Goal: Obtain resource: Download file/media

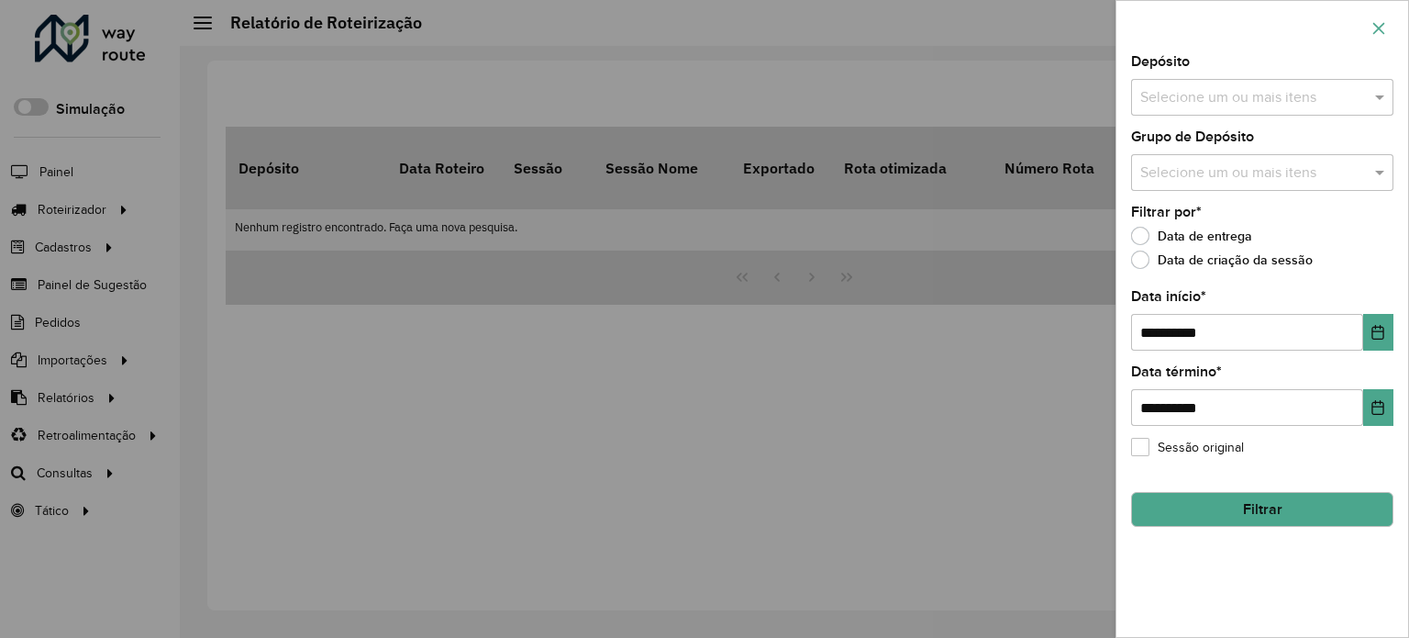
click at [1384, 26] on icon "button" at bounding box center [1379, 28] width 15 height 15
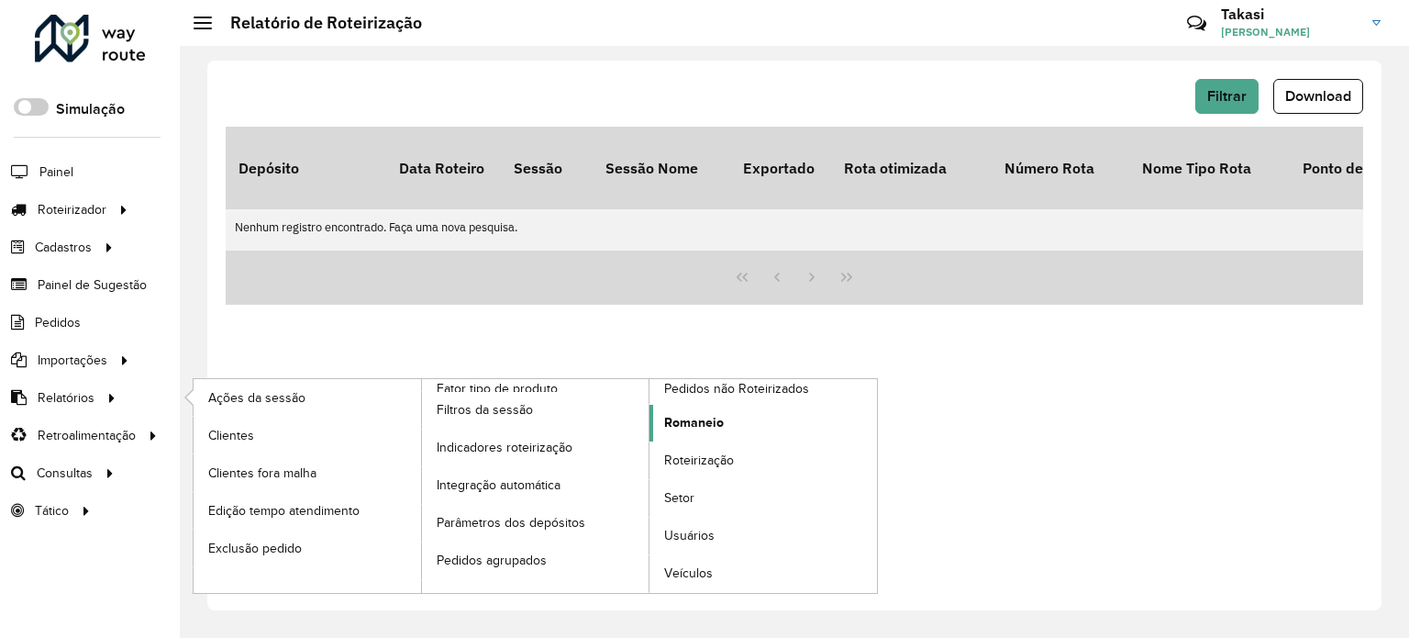
click at [709, 424] on span "Romaneio" at bounding box center [694, 422] width 60 height 19
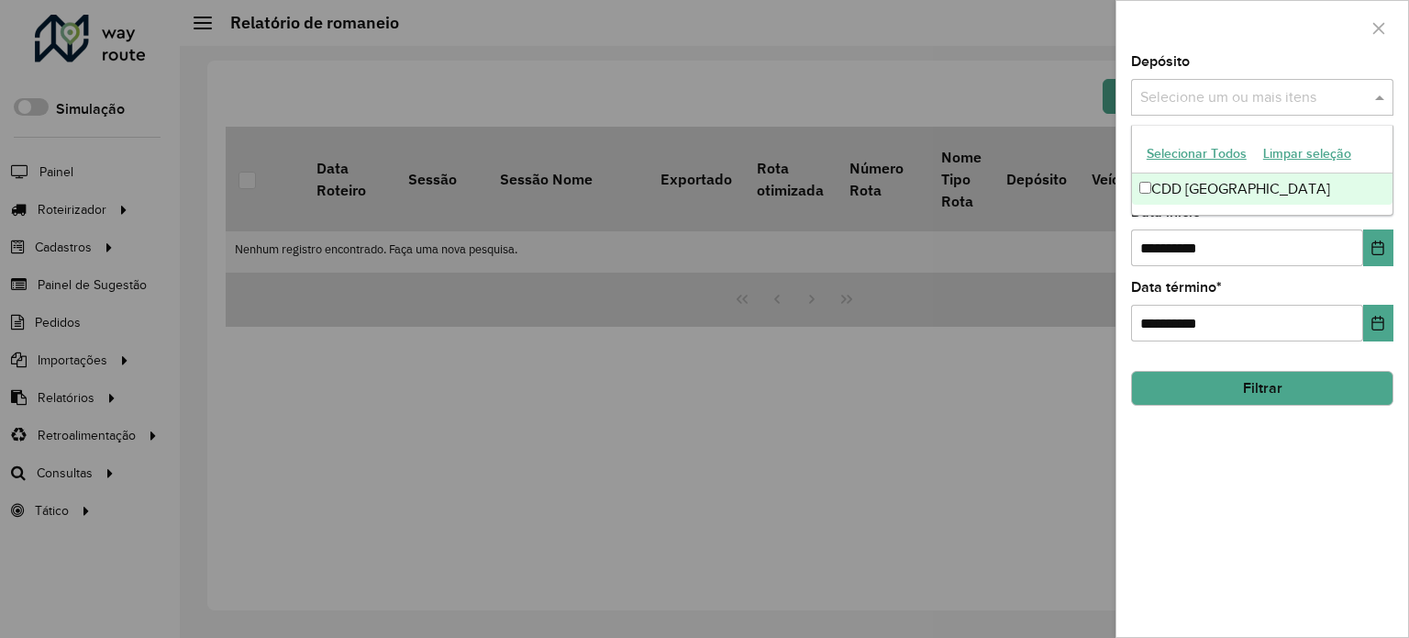
click at [1303, 94] on input "text" at bounding box center [1253, 98] width 235 height 22
click at [1246, 186] on div "CDD [GEOGRAPHIC_DATA]" at bounding box center [1262, 188] width 261 height 31
click at [1279, 61] on div "Depósito Selecione um ou mais itens CDD Petropolis × ×" at bounding box center [1262, 85] width 262 height 61
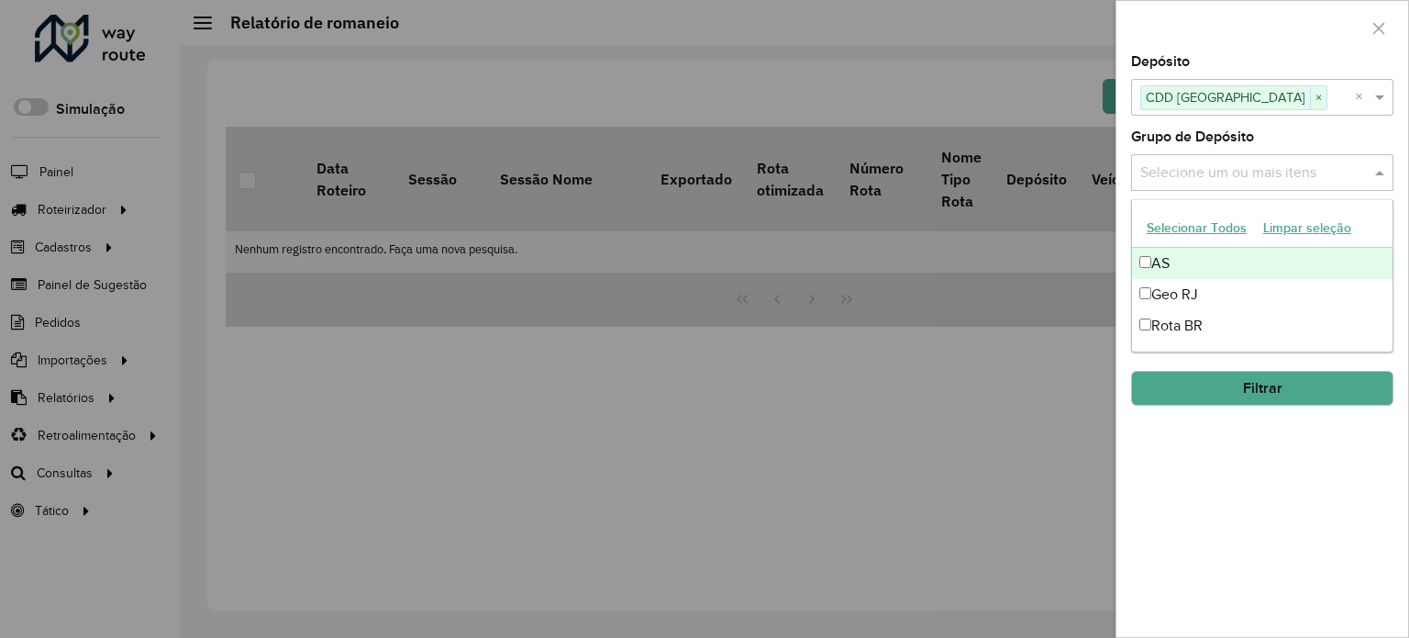
click at [1259, 175] on input "text" at bounding box center [1253, 173] width 235 height 22
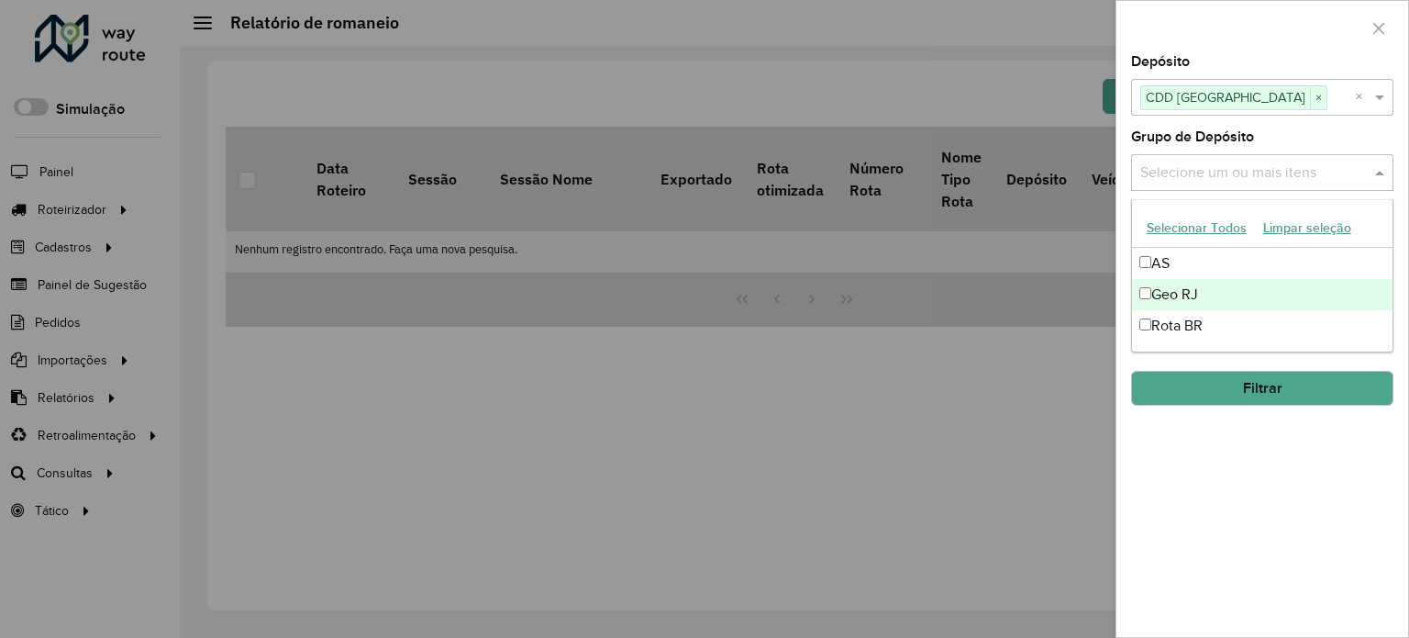
click at [1189, 285] on div "Geo RJ" at bounding box center [1262, 294] width 261 height 31
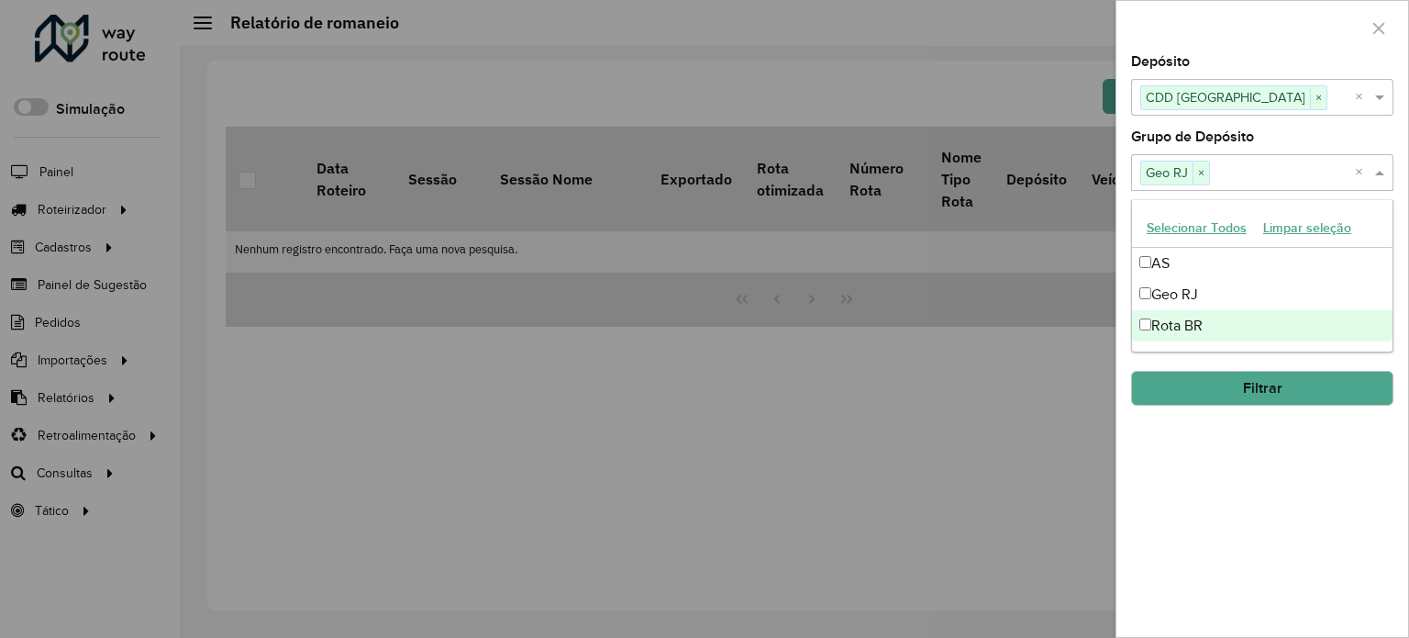
click at [1213, 443] on div "**********" at bounding box center [1263, 346] width 292 height 582
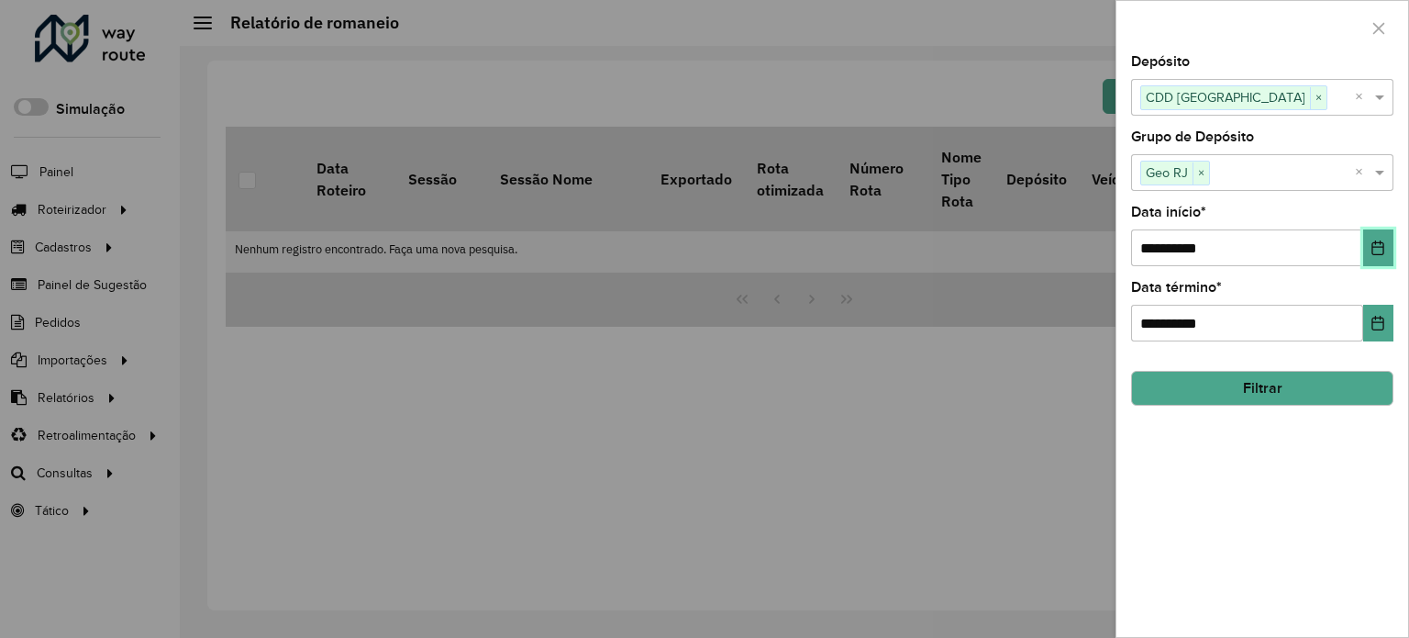
click at [1383, 242] on icon "Choose Date" at bounding box center [1378, 247] width 15 height 15
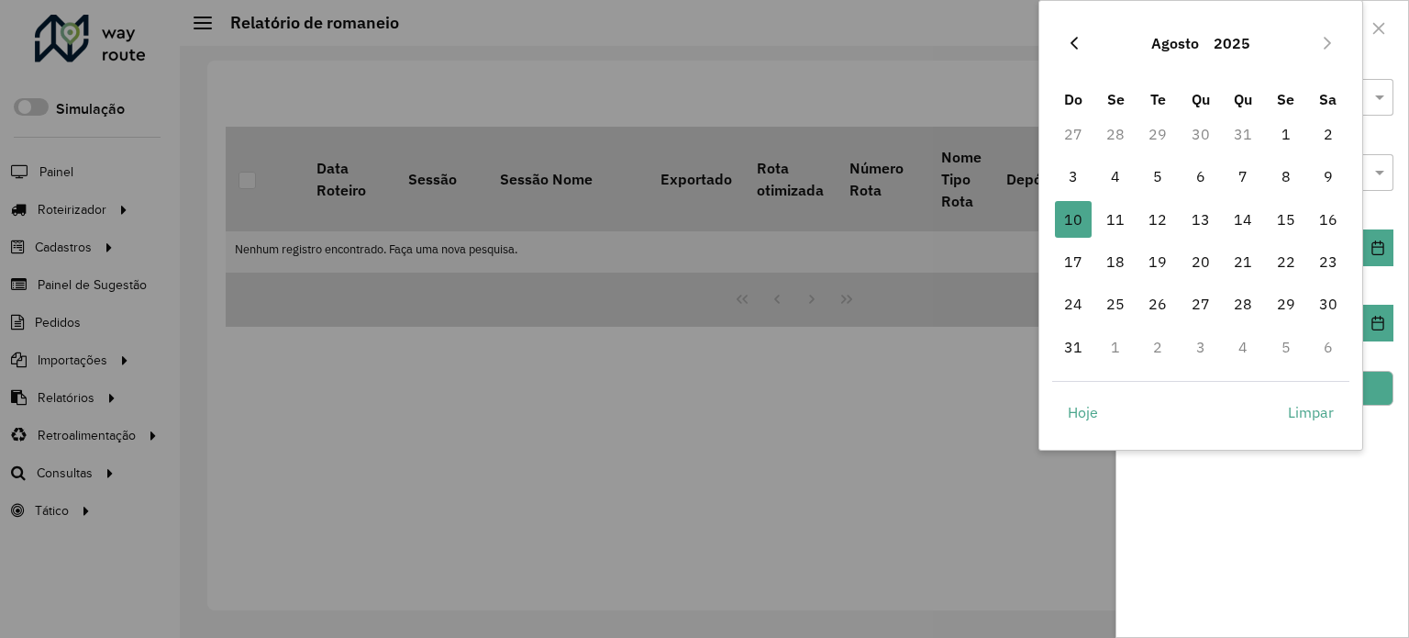
click at [1082, 46] on button "Previous Month" at bounding box center [1074, 42] width 29 height 29
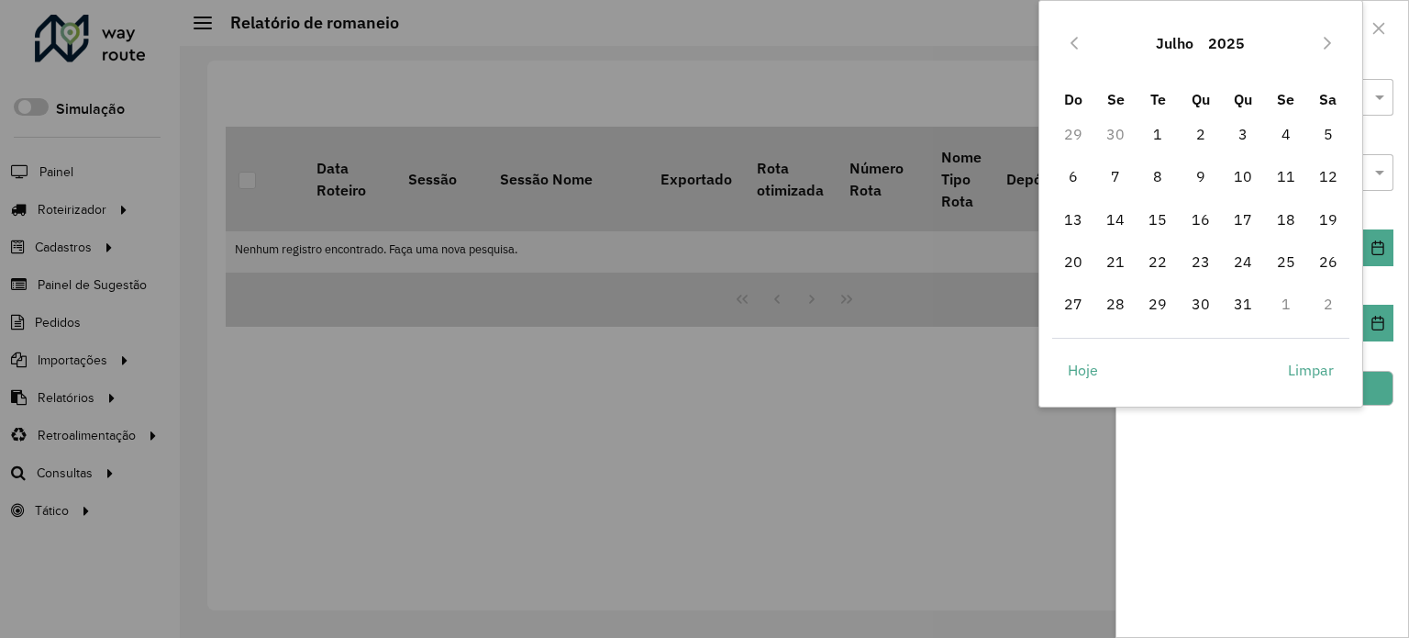
click at [1082, 46] on button "Previous Month" at bounding box center [1074, 42] width 29 height 29
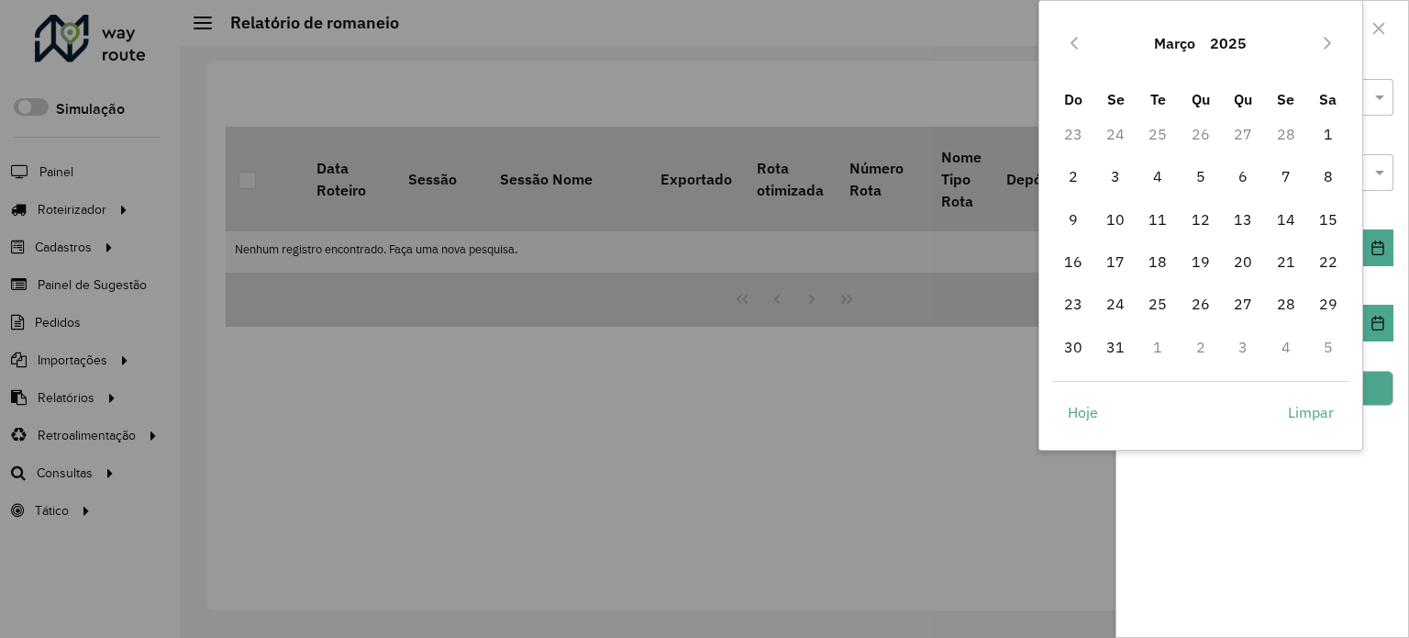
click at [1082, 46] on button "Previous Month" at bounding box center [1074, 42] width 29 height 29
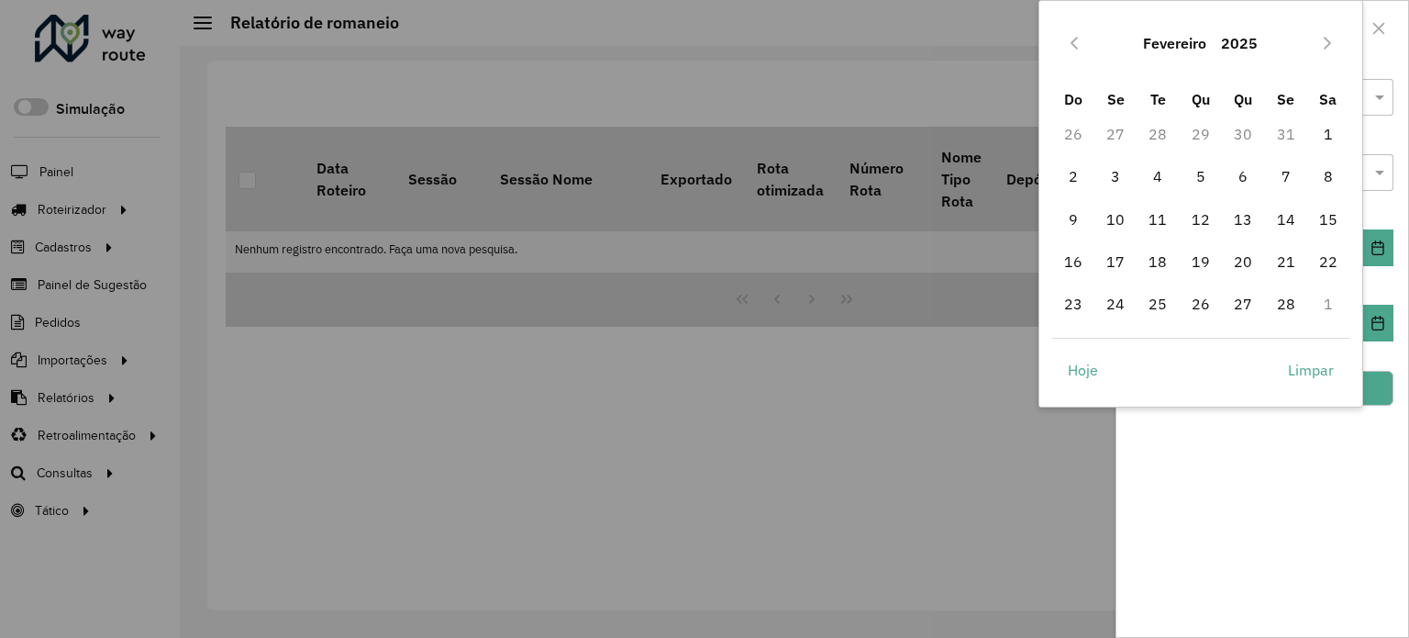
click at [1082, 46] on button "Previous Month" at bounding box center [1074, 42] width 29 height 29
click at [1200, 141] on span "1" at bounding box center [1201, 134] width 37 height 37
type input "**********"
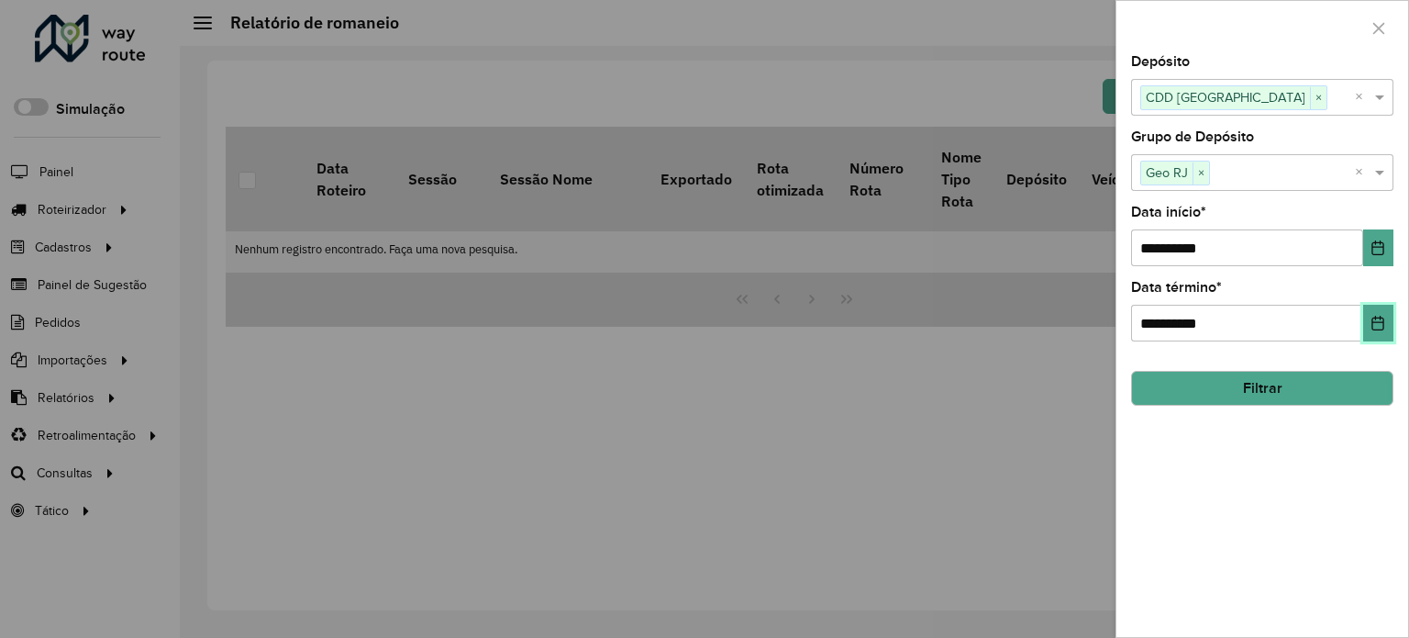
click at [1384, 329] on button "Choose Date" at bounding box center [1378, 323] width 30 height 37
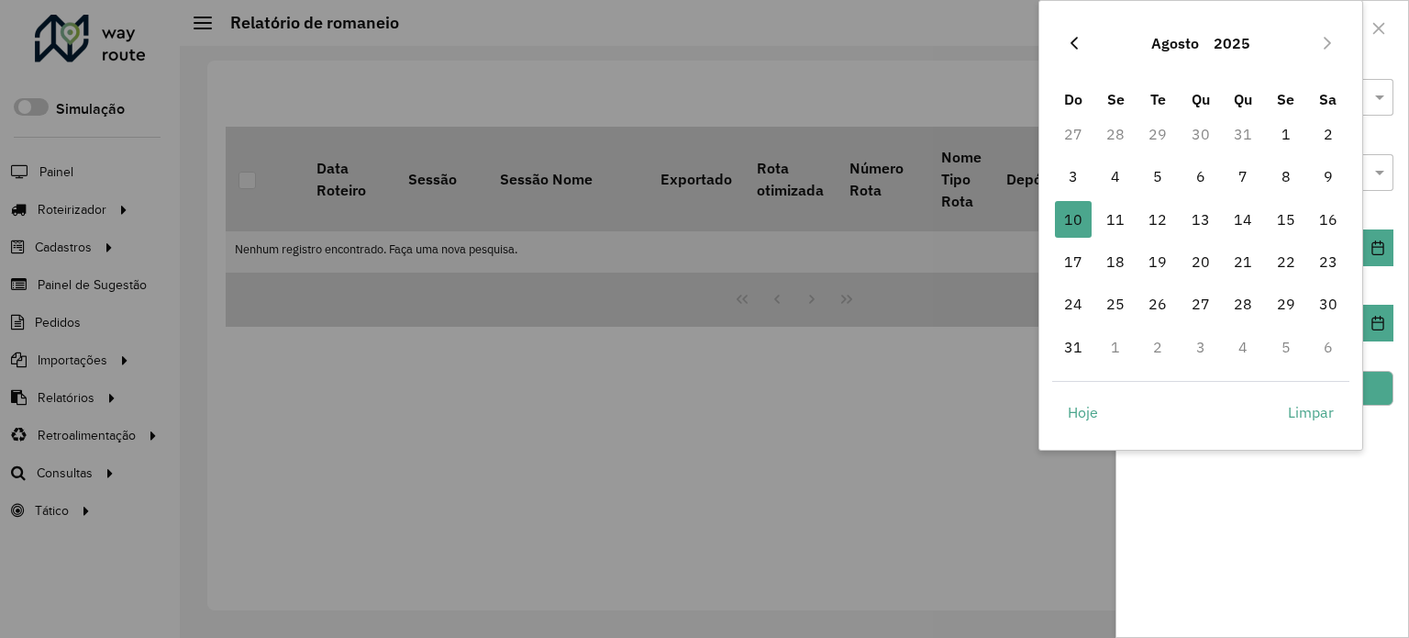
click at [1074, 44] on icon "Previous Month" at bounding box center [1074, 43] width 15 height 15
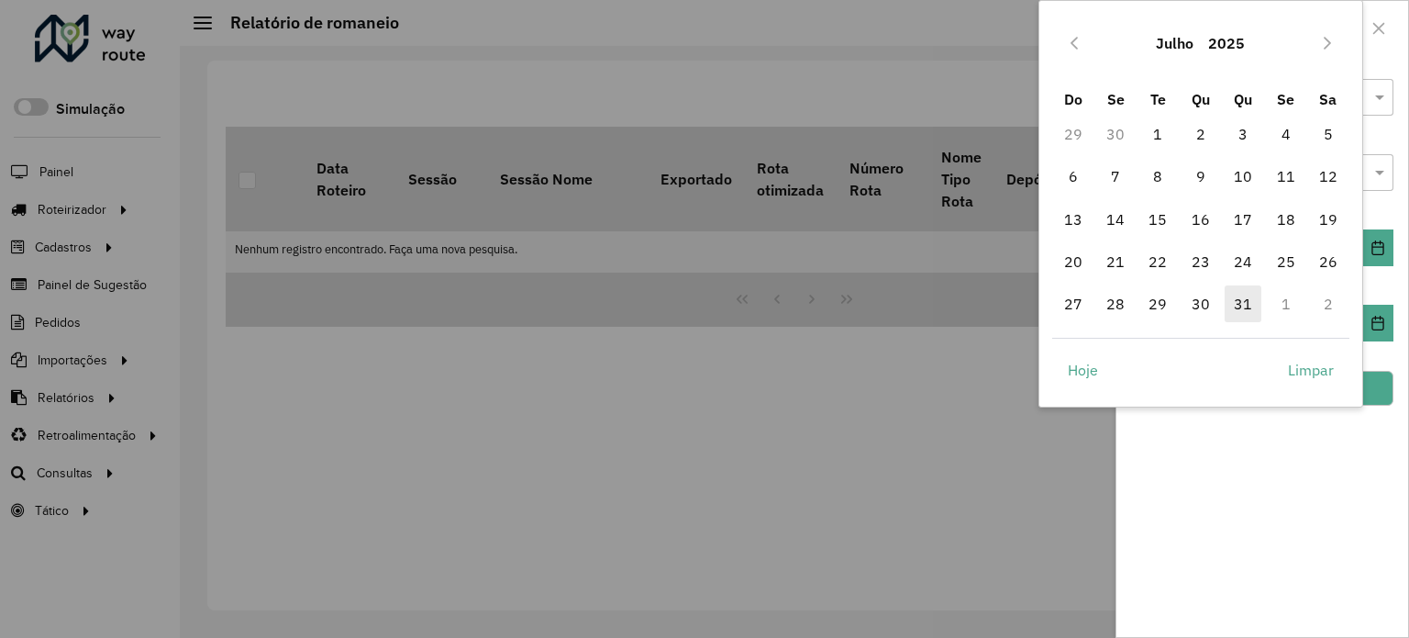
click at [1242, 306] on span "31" at bounding box center [1243, 303] width 37 height 37
type input "**********"
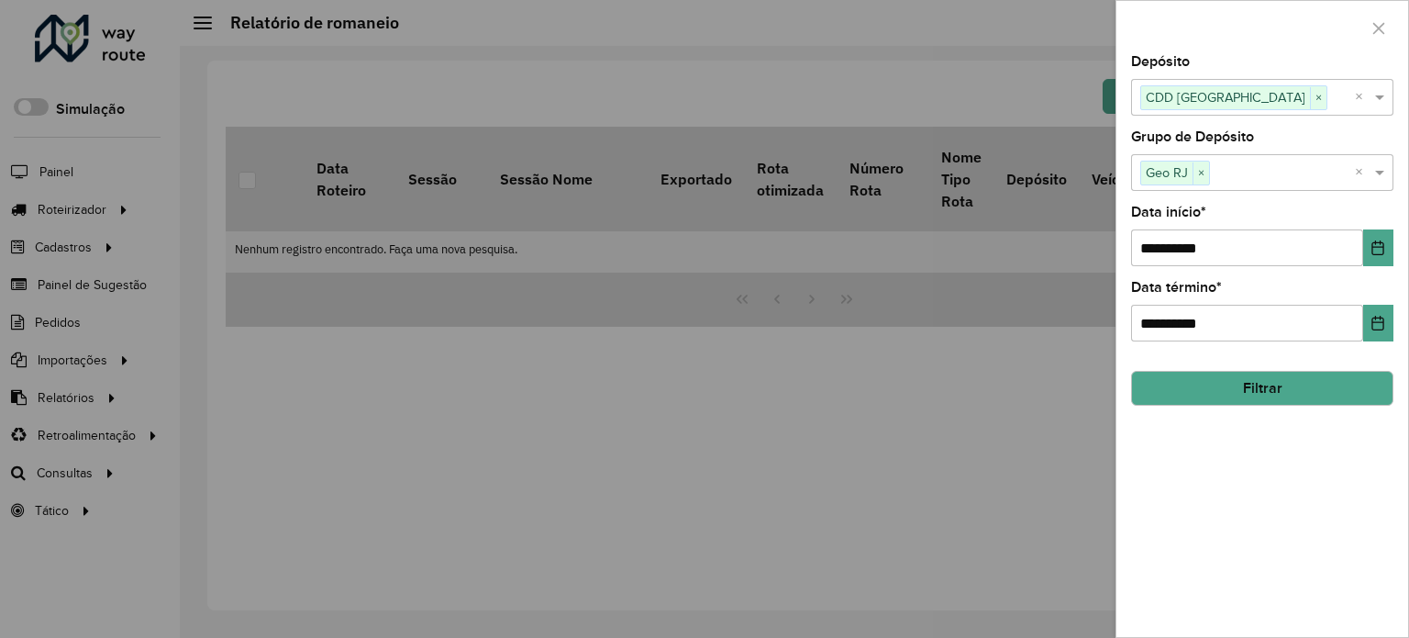
click at [1278, 376] on button "Filtrar" at bounding box center [1262, 388] width 262 height 35
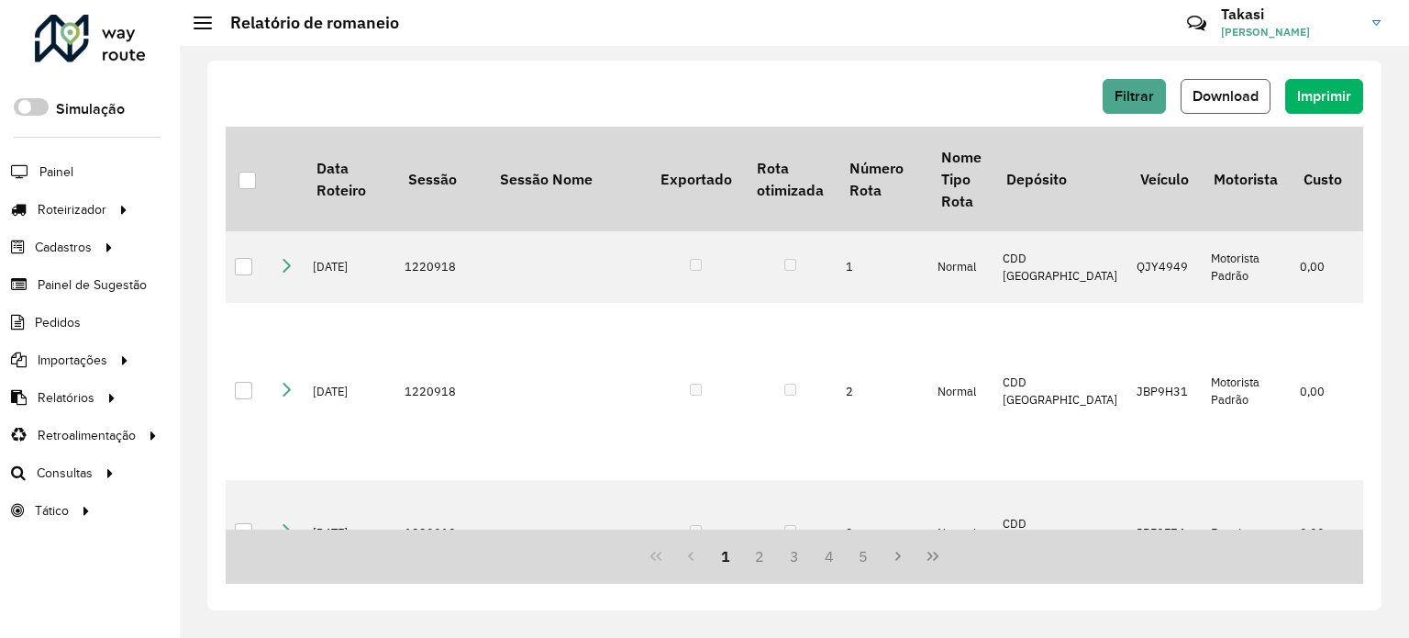
click at [1213, 85] on button "Download" at bounding box center [1226, 96] width 90 height 35
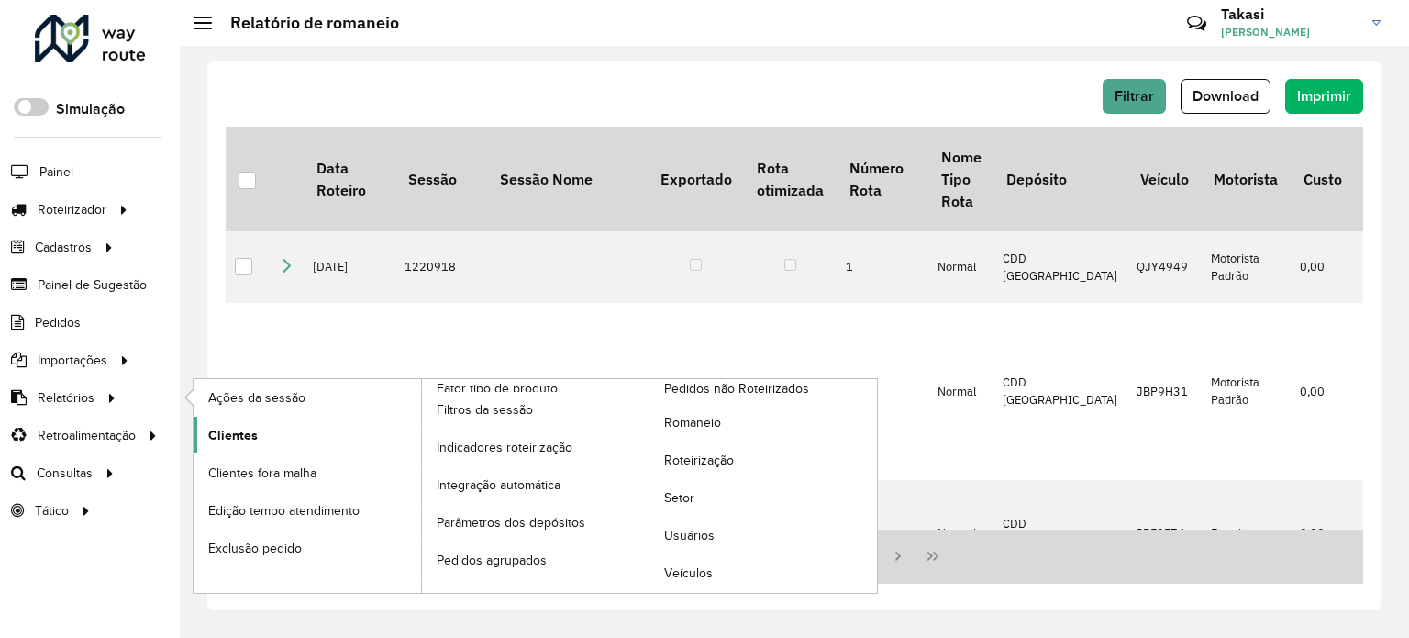
click at [226, 432] on span "Clientes" at bounding box center [233, 435] width 50 height 19
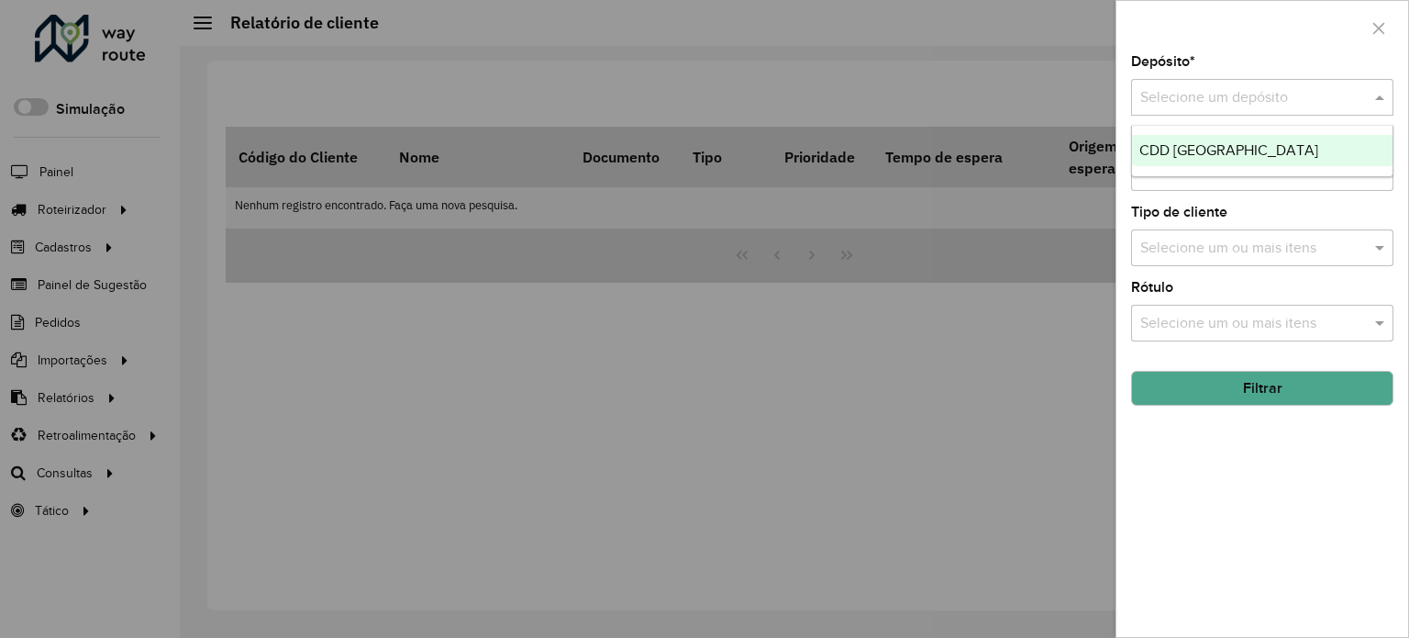
click at [1185, 94] on input "text" at bounding box center [1243, 98] width 207 height 22
click at [1193, 144] on span "CDD [GEOGRAPHIC_DATA]" at bounding box center [1229, 150] width 179 height 16
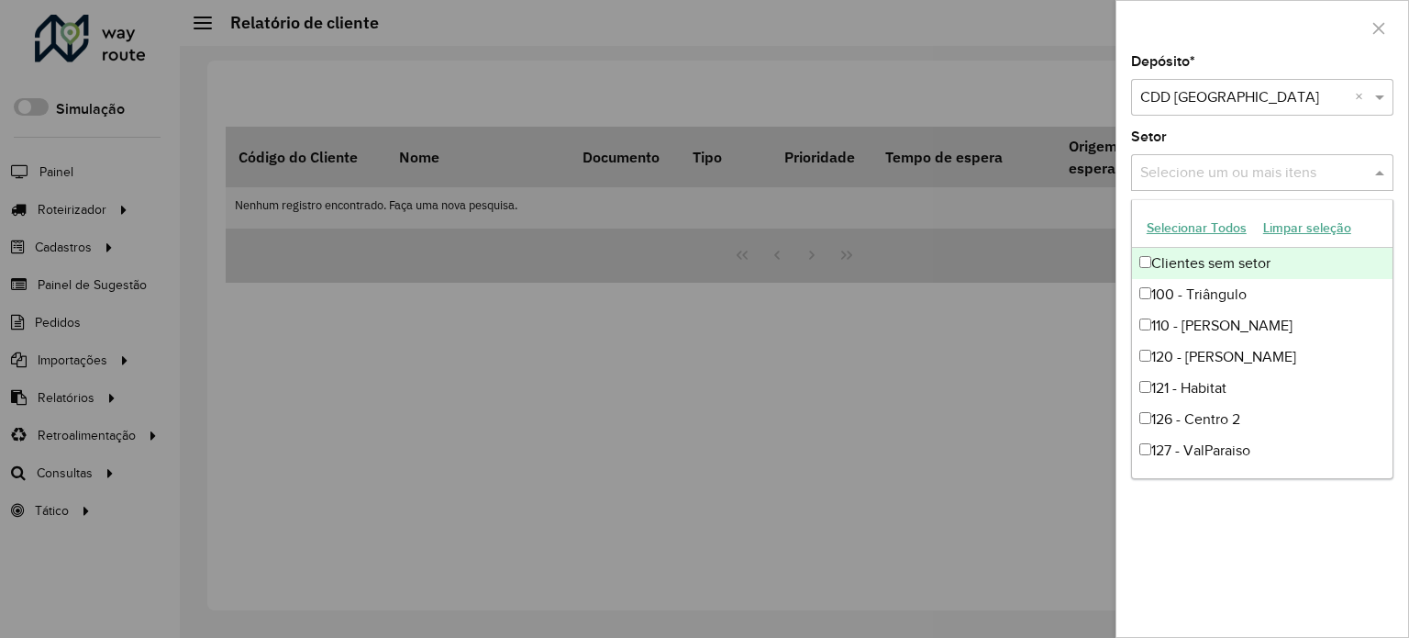
click at [1212, 179] on input "text" at bounding box center [1253, 173] width 235 height 22
click at [1224, 151] on div "Setor Selecione um ou mais itens" at bounding box center [1262, 160] width 262 height 61
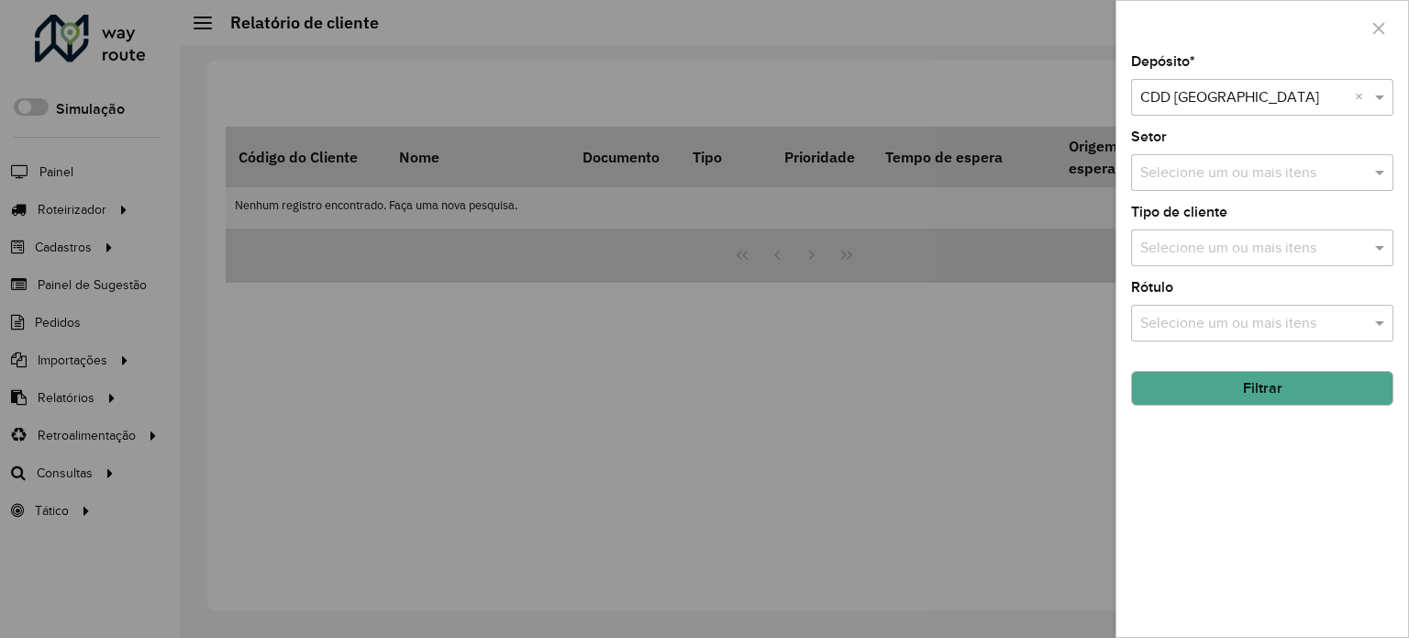
click at [1229, 377] on button "Filtrar" at bounding box center [1262, 388] width 262 height 35
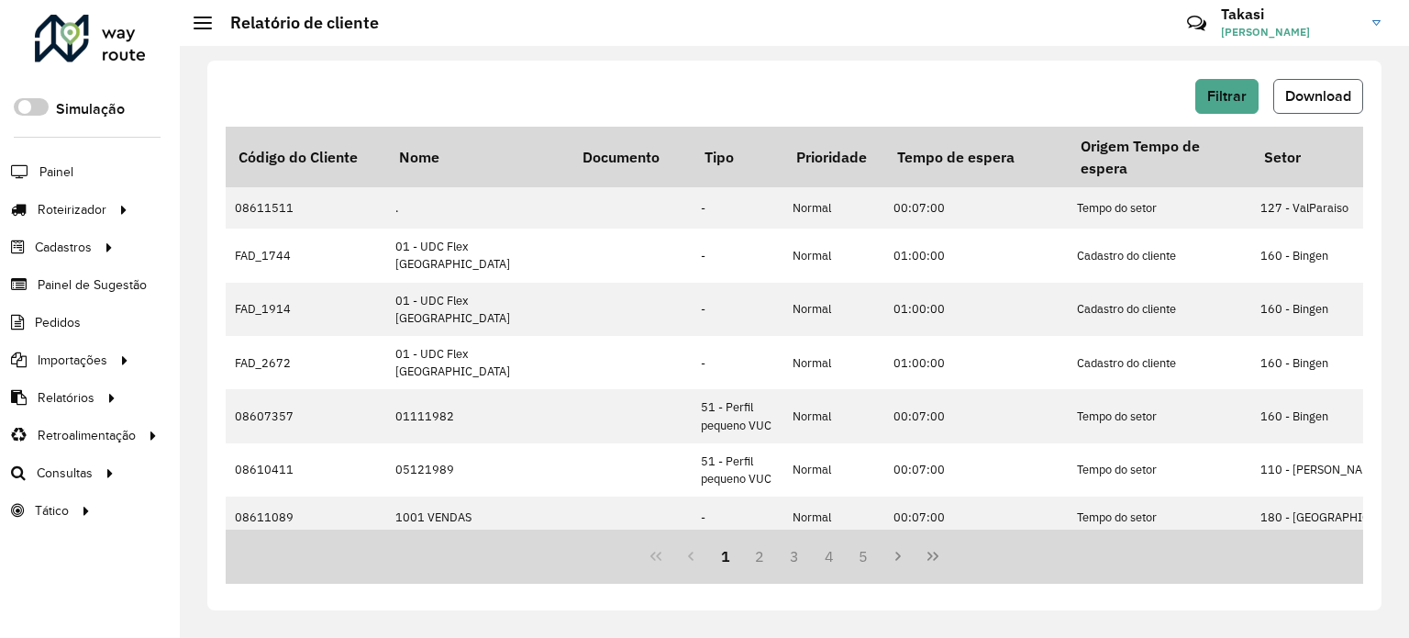
click at [1327, 107] on button "Download" at bounding box center [1318, 96] width 90 height 35
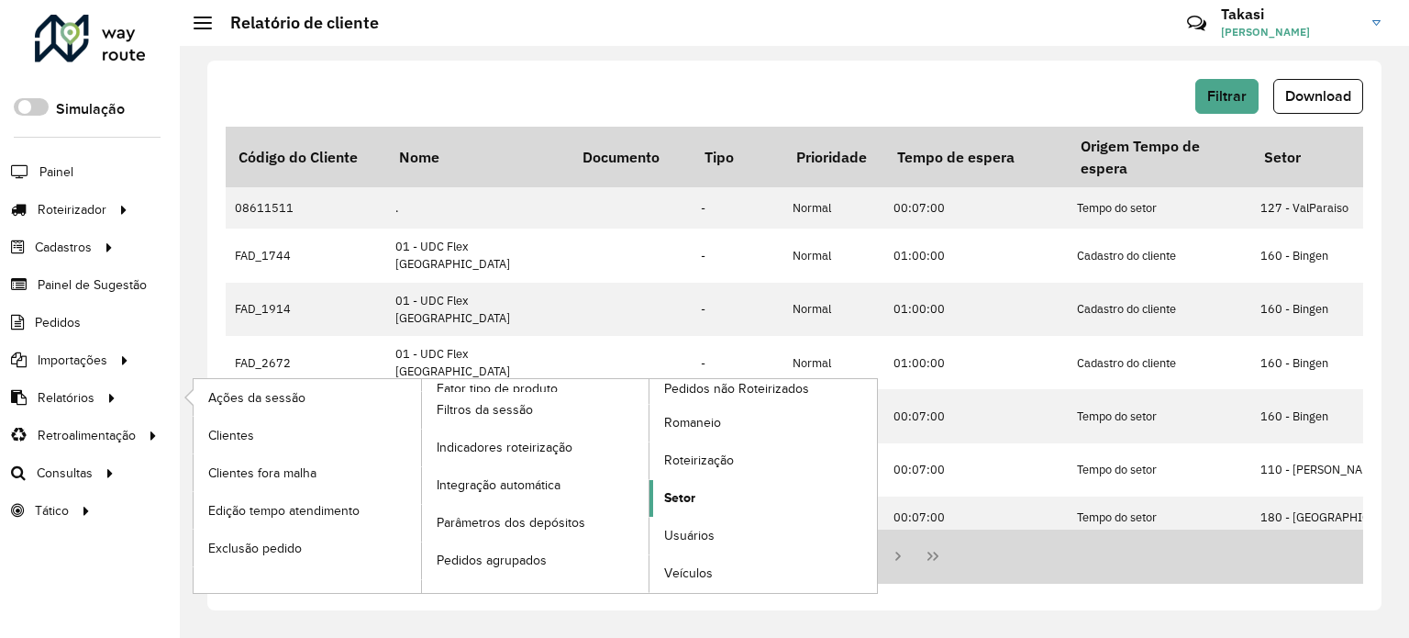
click at [692, 493] on span "Setor" at bounding box center [679, 497] width 31 height 19
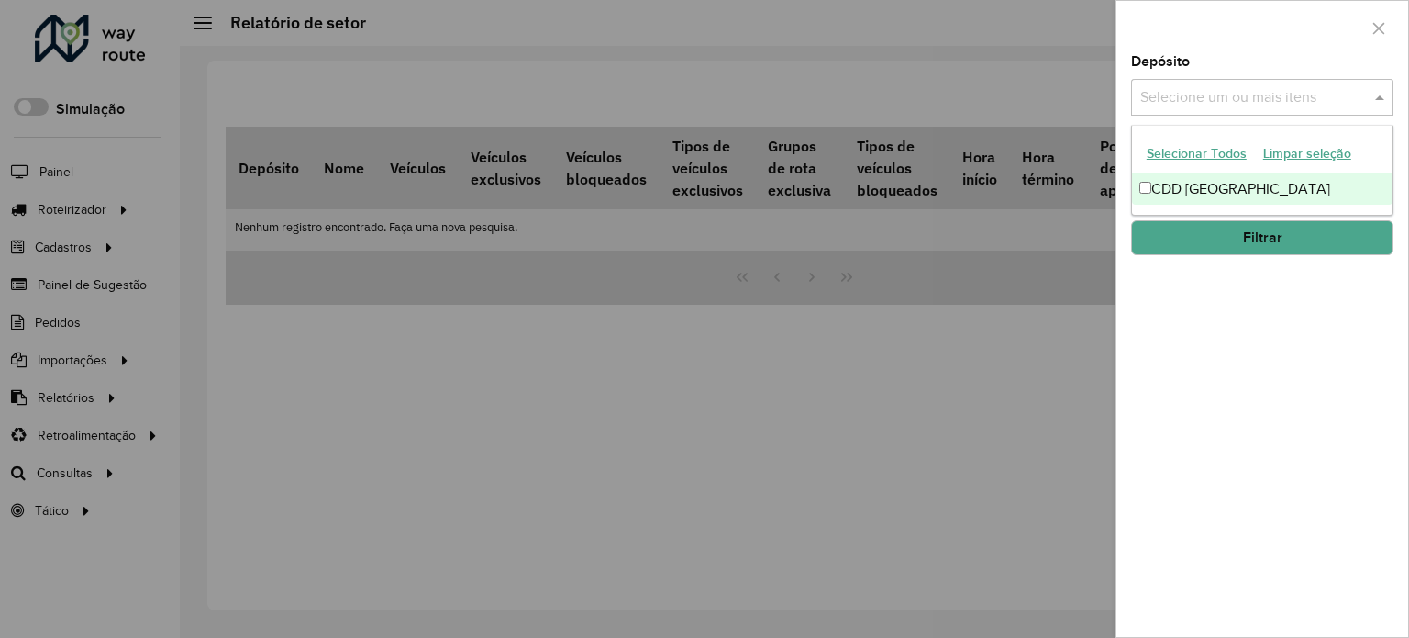
click at [1268, 106] on input "text" at bounding box center [1253, 98] width 235 height 22
click at [1246, 181] on div "CDD [GEOGRAPHIC_DATA]" at bounding box center [1262, 188] width 261 height 31
click at [1226, 313] on div "Depósito Selecione um ou mais itens CDD Petropolis × × Grupo de Depósito Seleci…" at bounding box center [1263, 346] width 292 height 582
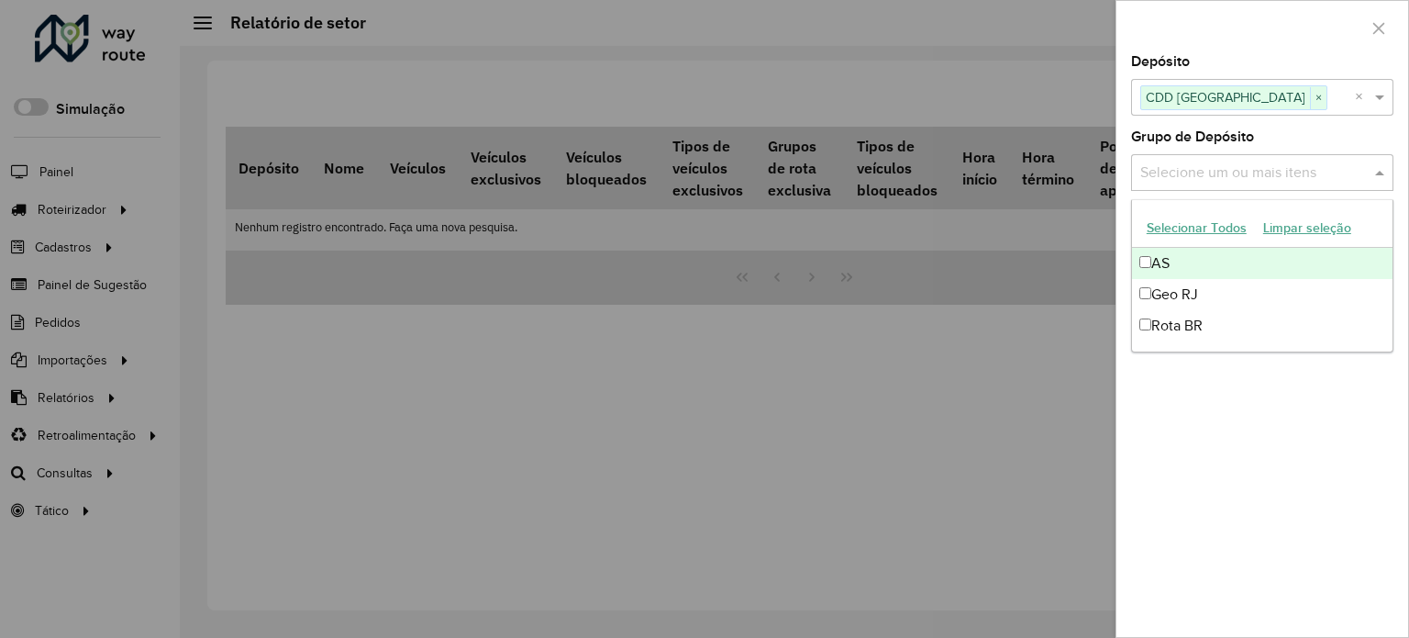
click at [1240, 178] on input "text" at bounding box center [1253, 173] width 235 height 22
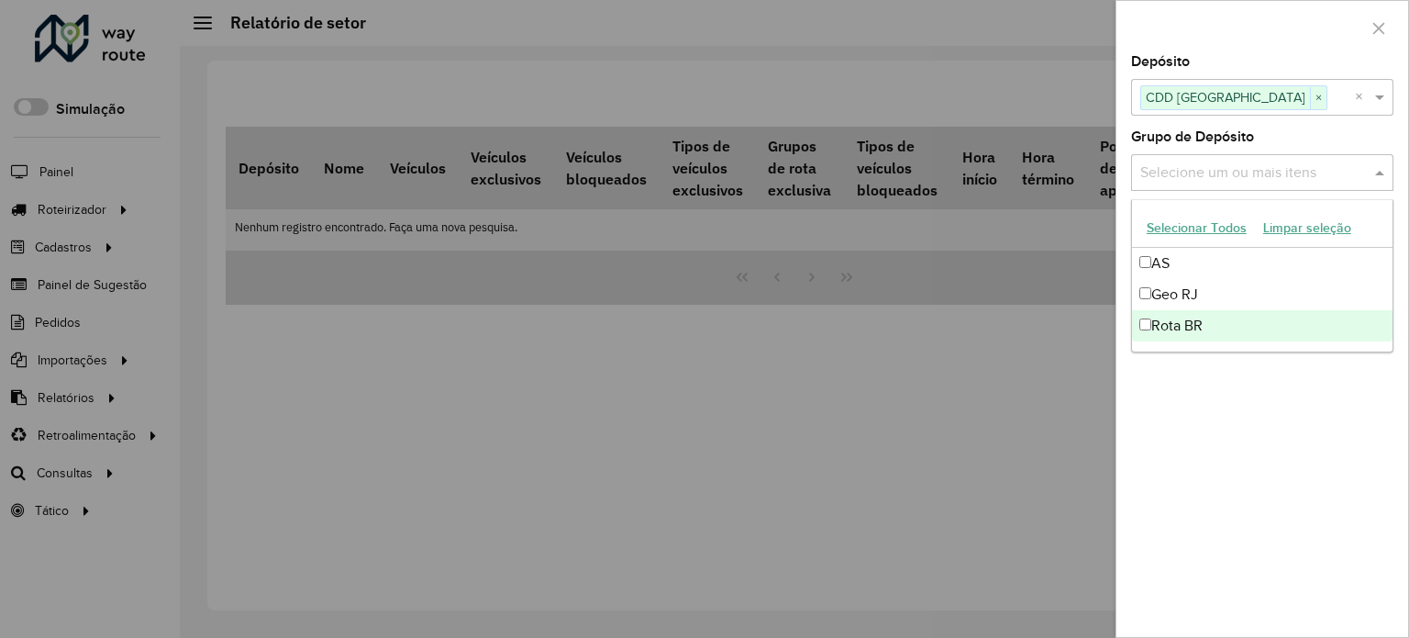
click at [1193, 393] on div "Depósito Selecione um ou mais itens CDD Petropolis × × Grupo de Depósito Seleci…" at bounding box center [1263, 346] width 292 height 582
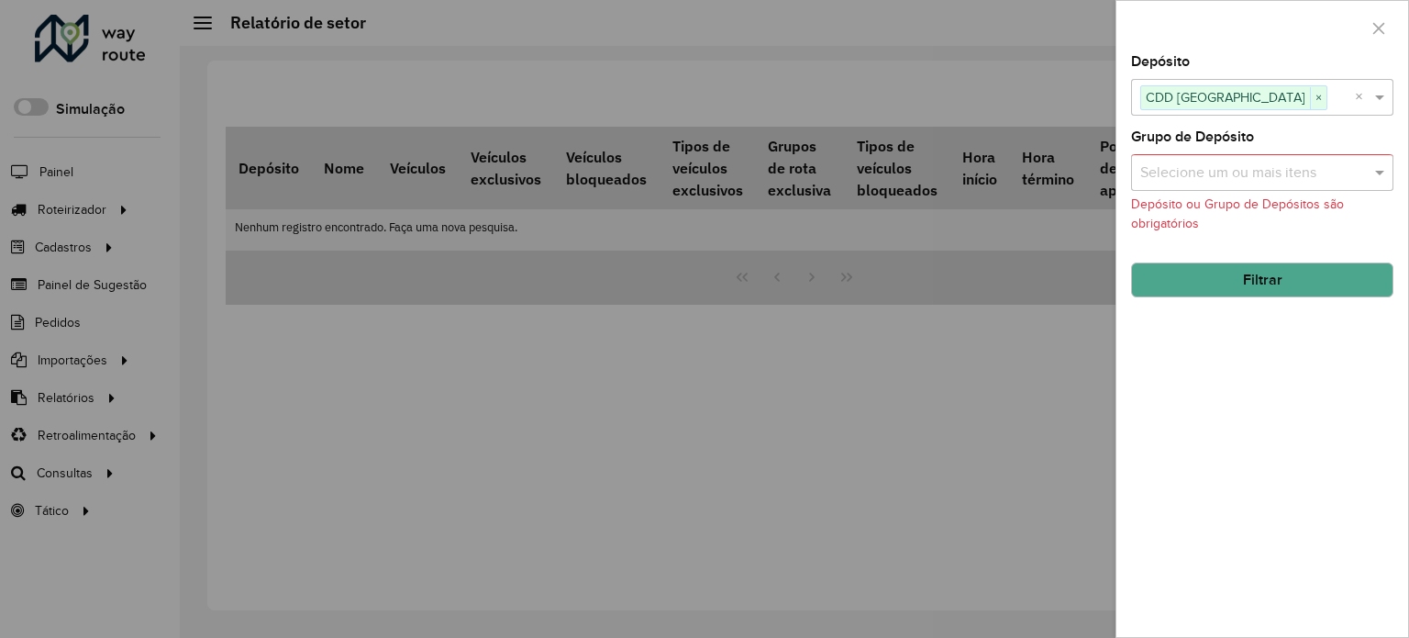
click at [1240, 271] on button "Filtrar" at bounding box center [1262, 279] width 262 height 35
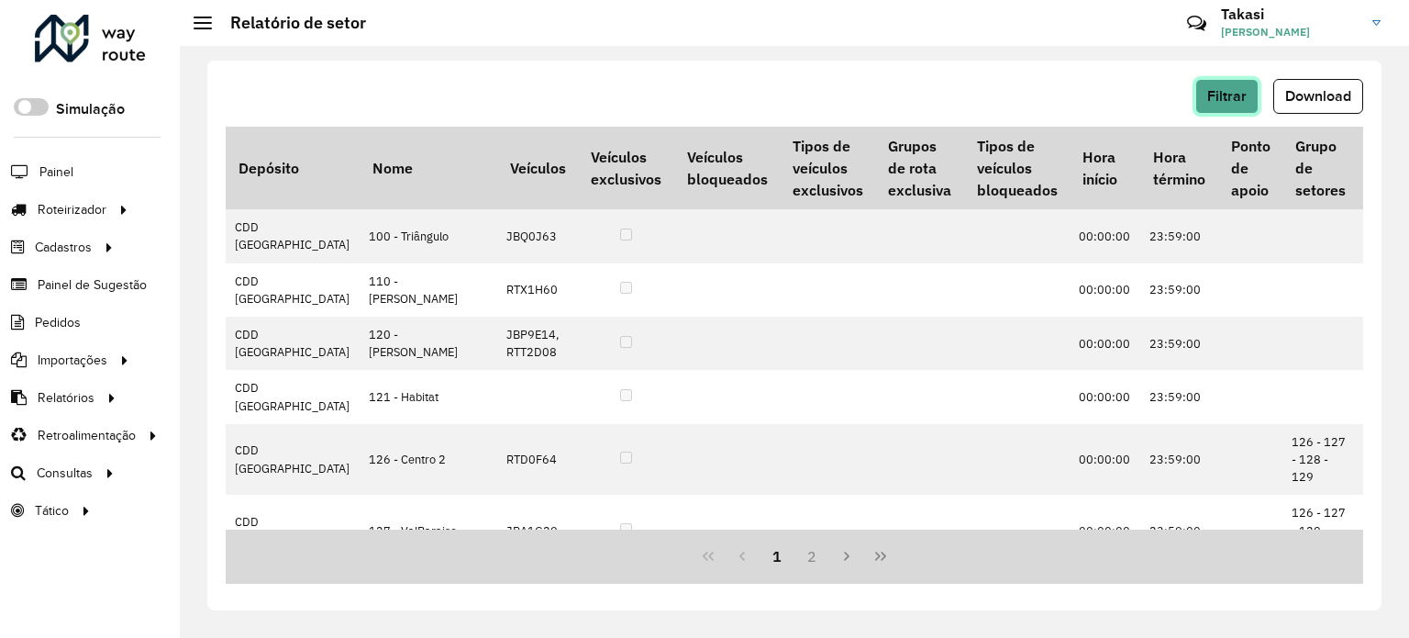
click at [1233, 105] on button "Filtrar" at bounding box center [1226, 96] width 63 height 35
click at [1295, 102] on span "Download" at bounding box center [1318, 96] width 66 height 16
